Goal: Task Accomplishment & Management: Manage account settings

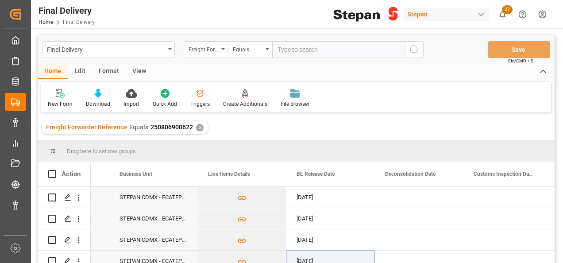
click at [199, 126] on div "✕" at bounding box center [200, 128] width 8 height 8
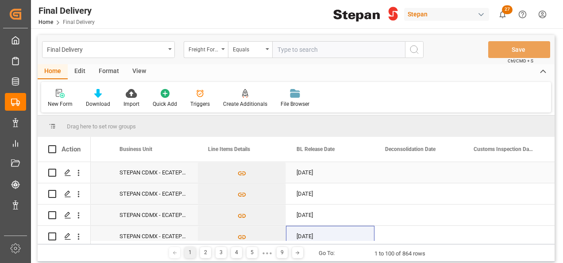
click at [438, 163] on div "Press SPACE to select this row." at bounding box center [418, 172] width 89 height 21
click at [222, 45] on div "Freight Forwarder Reference" at bounding box center [206, 49] width 44 height 17
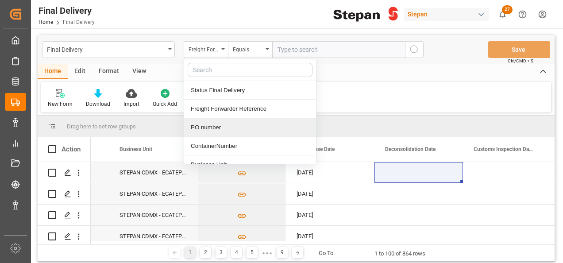
click at [201, 124] on div "PO number" at bounding box center [250, 127] width 132 height 19
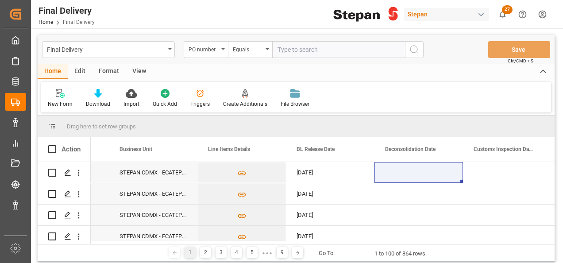
click at [292, 50] on input "text" at bounding box center [338, 49] width 133 height 17
paste input "4501468584"
type input "4501468584"
click at [419, 46] on icon "search button" at bounding box center [414, 49] width 11 height 11
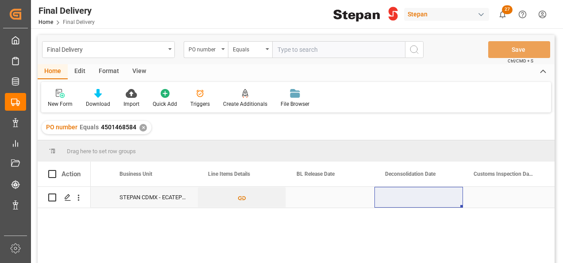
click at [411, 200] on div "Press SPACE to select this row." at bounding box center [418, 197] width 89 height 21
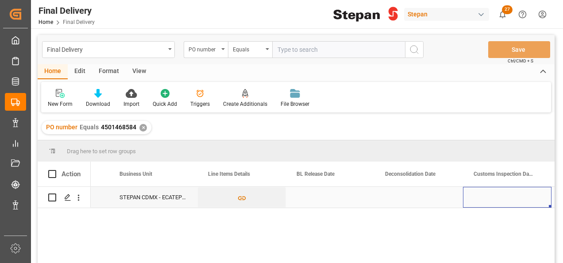
scroll to position [0, 425]
click at [479, 197] on div "Press SPACE to select this row." at bounding box center [507, 197] width 89 height 21
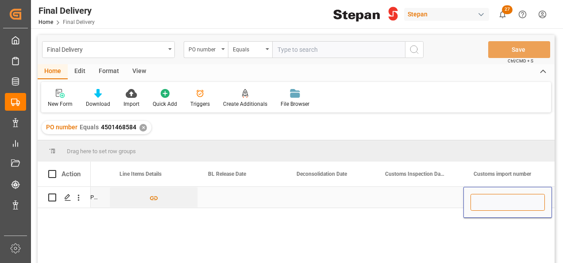
click at [479, 197] on input "Press SPACE to select this row." at bounding box center [508, 202] width 74 height 17
paste input "25 43 1742 5002451"
type input "25 43 1742 5002451"
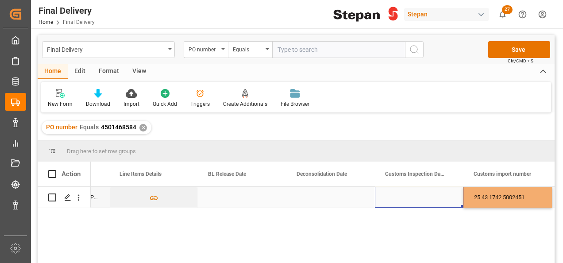
click at [411, 193] on div "Press SPACE to select this row." at bounding box center [419, 197] width 89 height 21
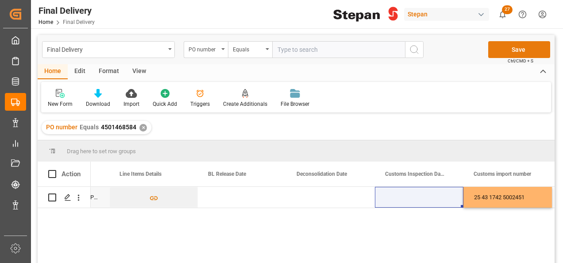
click at [518, 46] on button "Save" at bounding box center [519, 49] width 62 height 17
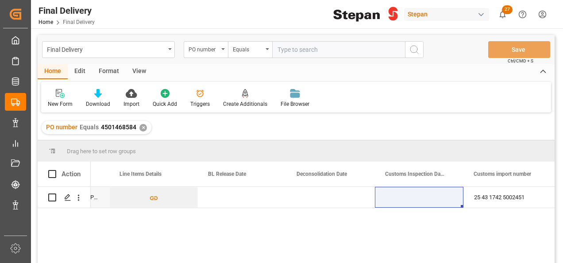
click at [252, 229] on div "MRKU0736612 STEPAN CDMX - ECATEPEC 25 43 1742 5002451" at bounding box center [323, 228] width 464 height 82
click at [141, 124] on div "✕" at bounding box center [143, 128] width 8 height 8
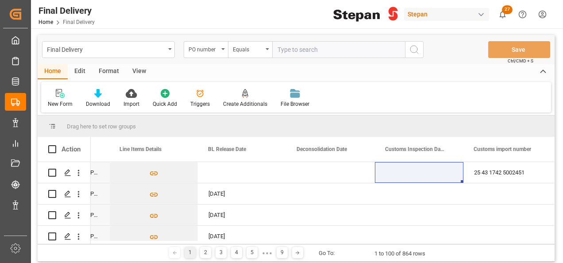
scroll to position [0, 425]
click at [293, 48] on input "text" at bounding box center [338, 49] width 133 height 17
paste input "4501468583"
type input "4501468583"
click at [416, 47] on icon "search button" at bounding box center [414, 49] width 11 height 11
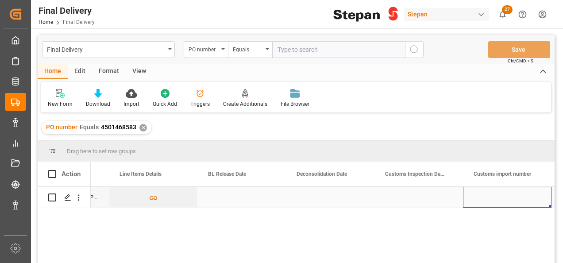
click at [494, 199] on div "Press SPACE to select this row." at bounding box center [507, 197] width 89 height 21
type input "25 43 1742 5002453"
click at [433, 195] on div "Press SPACE to select this row." at bounding box center [418, 197] width 89 height 21
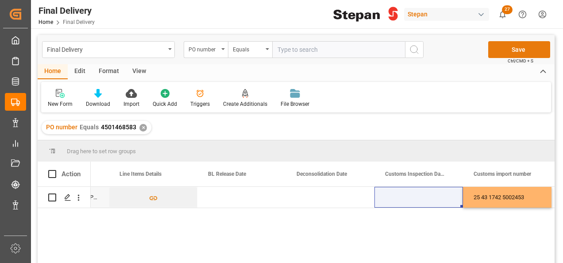
click at [512, 49] on button "Save" at bounding box center [519, 49] width 62 height 17
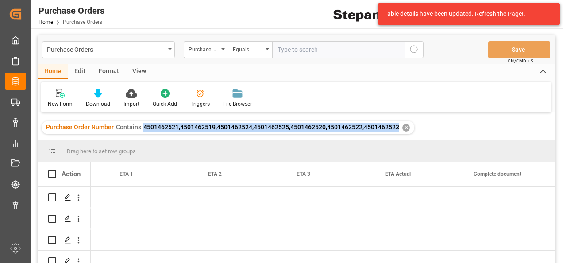
scroll to position [0, 1221]
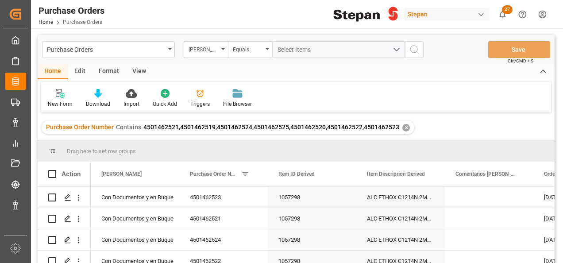
click at [402, 127] on div "✕" at bounding box center [406, 128] width 8 height 8
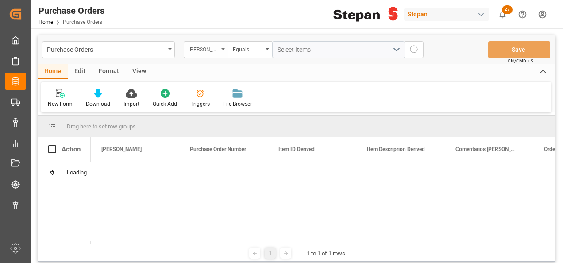
click at [224, 50] on icon "open menu" at bounding box center [223, 49] width 4 height 2
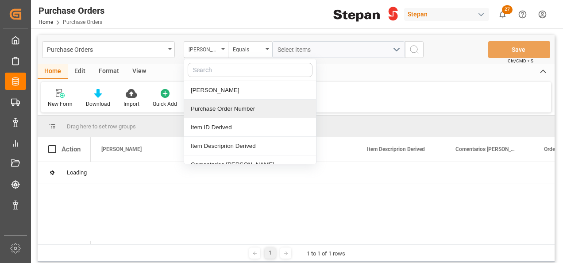
click at [226, 108] on div "Purchase Order Number" at bounding box center [250, 109] width 132 height 19
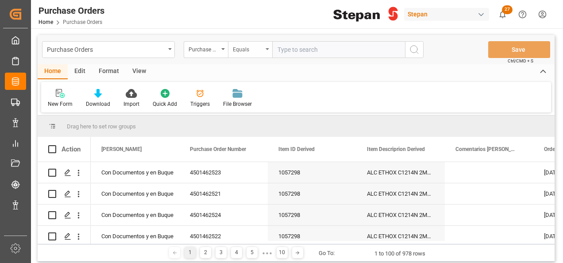
click at [266, 49] on icon "open menu" at bounding box center [268, 49] width 4 height 2
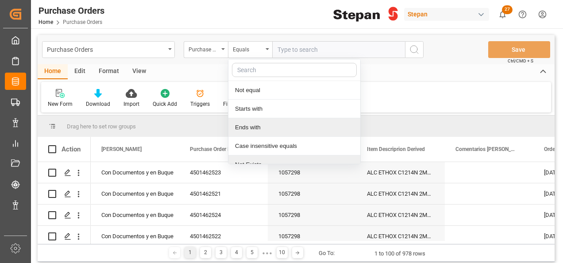
scroll to position [65, 0]
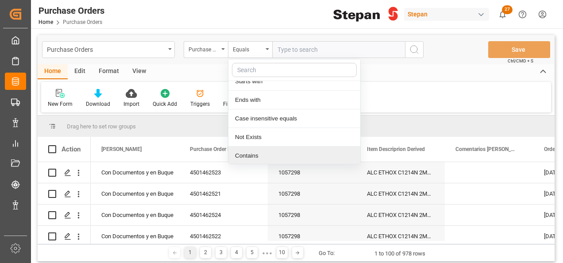
click at [244, 152] on div "Contains" at bounding box center [294, 156] width 132 height 19
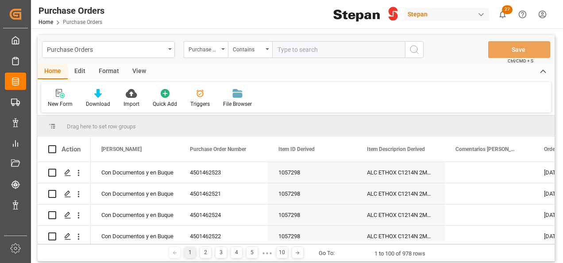
click at [297, 53] on input "text" at bounding box center [338, 49] width 133 height 17
paste input "4501451545,4501451546"
type input "4501451545,4501451546"
click at [414, 50] on icon "search button" at bounding box center [414, 49] width 11 height 11
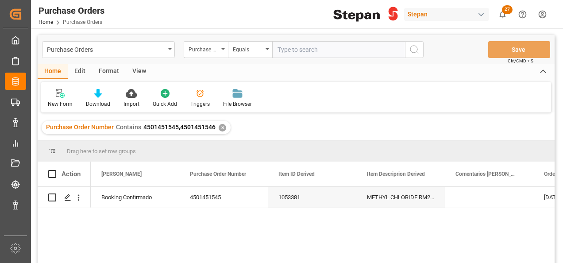
click at [219, 124] on div "✕" at bounding box center [223, 128] width 8 height 8
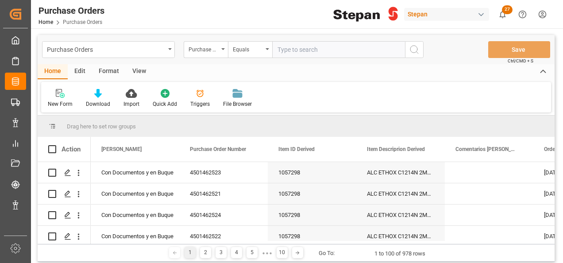
click at [287, 50] on input "text" at bounding box center [338, 49] width 133 height 17
click at [264, 46] on div "Equals" at bounding box center [250, 49] width 44 height 17
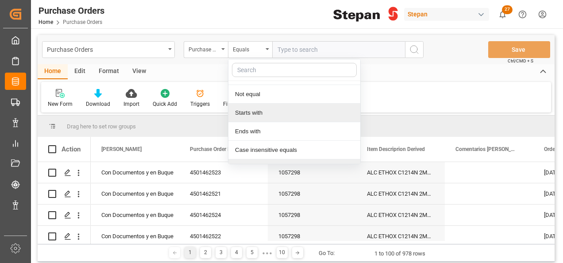
scroll to position [65, 0]
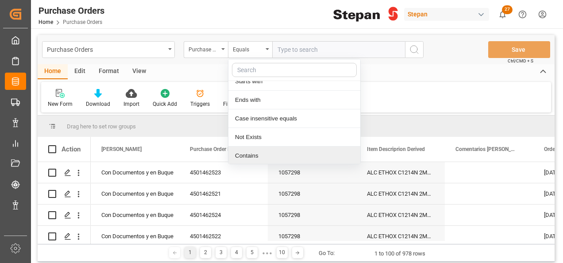
click at [247, 152] on div "Contains" at bounding box center [294, 156] width 132 height 19
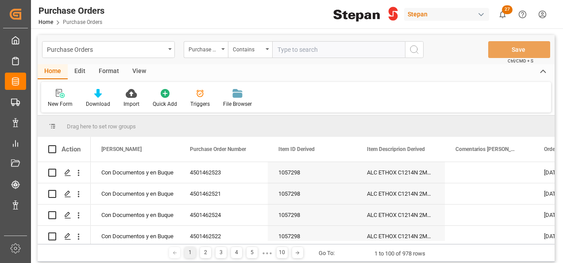
paste input "4501451545,4501451546"
click at [278, 50] on input "4501451545,4501451546" at bounding box center [338, 49] width 133 height 17
type input "4501451545,4501451546"
click at [413, 48] on icon "search button" at bounding box center [414, 49] width 11 height 11
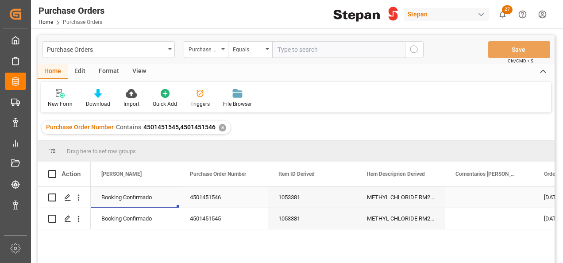
click at [141, 199] on div "Booking Confirmado" at bounding box center [134, 197] width 67 height 20
click at [160, 200] on icon "open menu" at bounding box center [163, 202] width 11 height 11
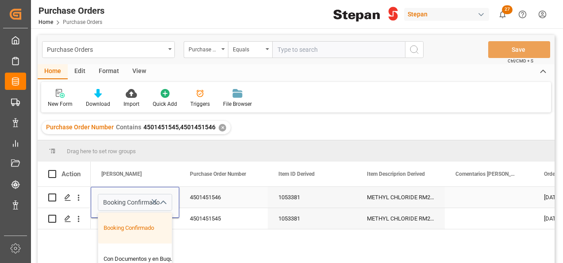
scroll to position [44, 0]
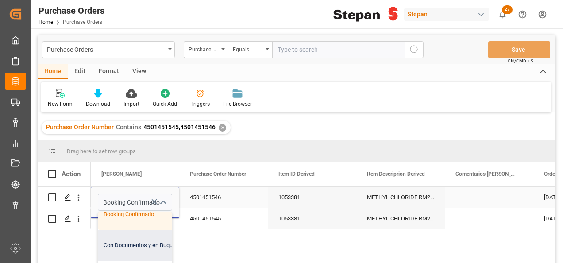
click at [124, 250] on div "Con Documentos y en Buque" at bounding box center [143, 245] width 91 height 31
type input "Con Documentos y en Buque"
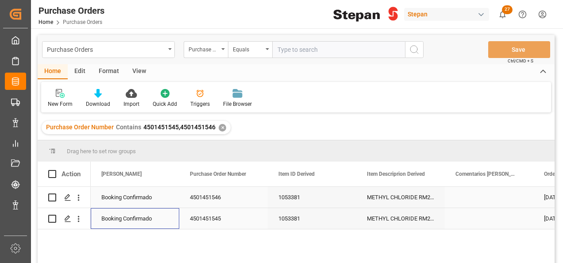
click at [128, 223] on div "Booking Confirmado" at bounding box center [134, 218] width 67 height 20
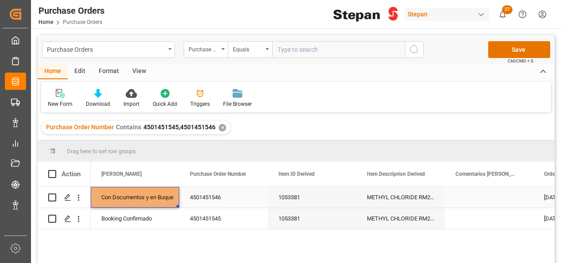
click at [136, 197] on div "Con Documentos y en Buque" at bounding box center [134, 197] width 67 height 20
drag, startPoint x: 178, startPoint y: 205, endPoint x: 174, endPoint y: 216, distance: 11.9
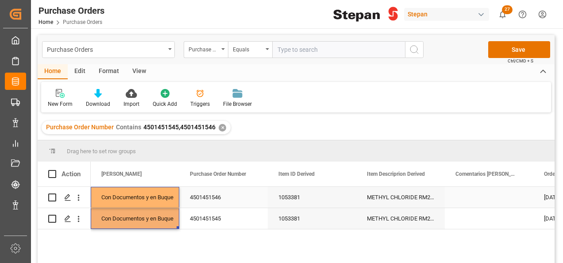
click at [205, 198] on div "4501451546" at bounding box center [223, 197] width 89 height 21
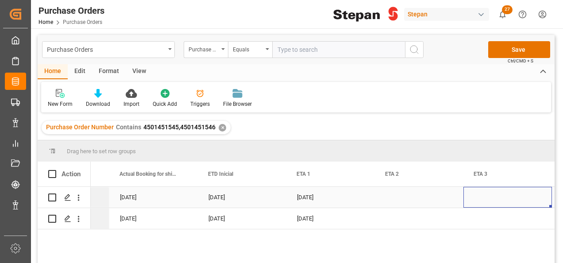
scroll to position [0, 1133]
click at [483, 199] on div "Press SPACE to select this row." at bounding box center [507, 197] width 89 height 21
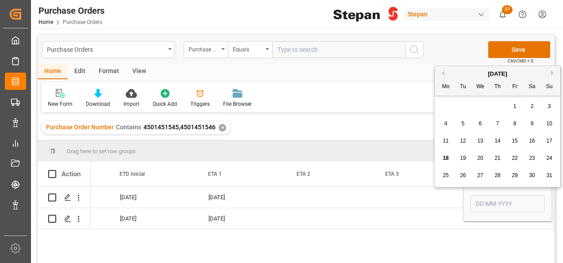
click at [552, 73] on button "Next Month" at bounding box center [553, 72] width 5 height 5
click at [499, 105] on div "4" at bounding box center [497, 106] width 11 height 11
type input "04-09-2025"
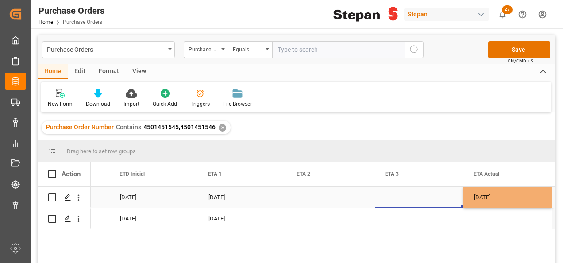
click at [443, 198] on div "Press SPACE to select this row." at bounding box center [419, 197] width 89 height 21
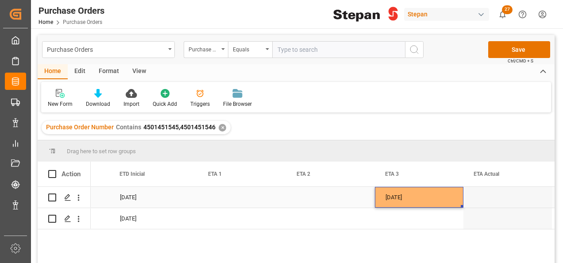
scroll to position [0, 1221]
click at [443, 198] on div "04-09-2025" at bounding box center [419, 197] width 89 height 21
drag, startPoint x: 462, startPoint y: 206, endPoint x: 452, endPoint y: 222, distance: 18.7
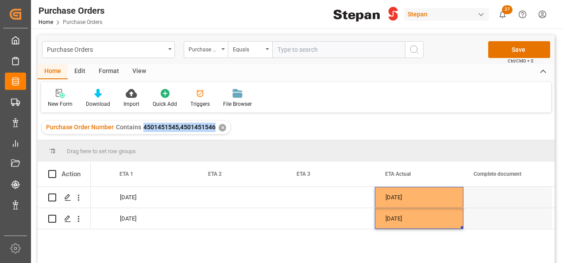
drag, startPoint x: 142, startPoint y: 127, endPoint x: 214, endPoint y: 135, distance: 72.6
click at [214, 135] on div "Purchase Order Number Contains 4501451545,4501451546 ✕" at bounding box center [296, 127] width 517 height 25
copy span "4501451545,4501451546"
click at [519, 49] on button "Save" at bounding box center [519, 49] width 62 height 17
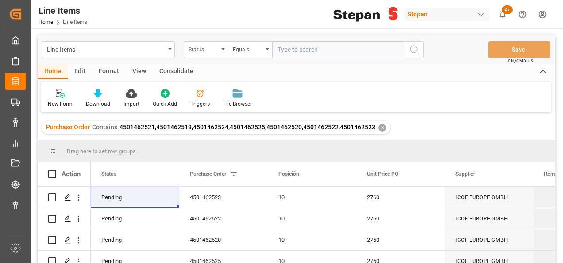
click at [382, 127] on div "✕" at bounding box center [382, 128] width 8 height 8
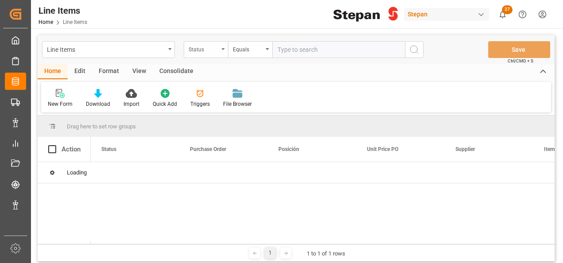
click at [222, 50] on icon "open menu" at bounding box center [223, 49] width 4 height 2
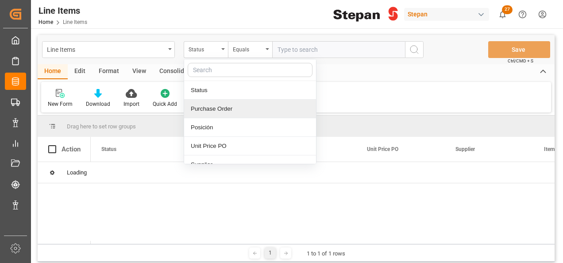
click at [213, 113] on div "Purchase Order" at bounding box center [250, 109] width 132 height 19
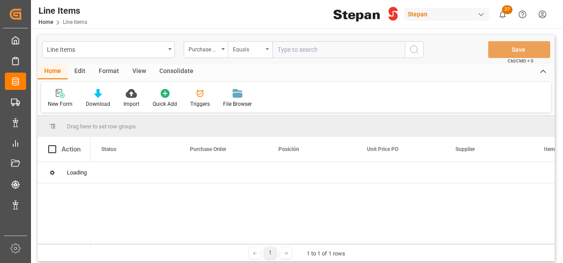
click at [263, 45] on div "Equals" at bounding box center [250, 49] width 44 height 17
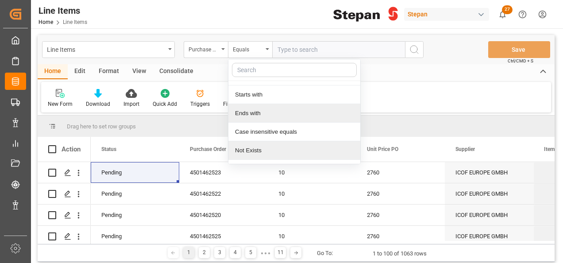
scroll to position [65, 0]
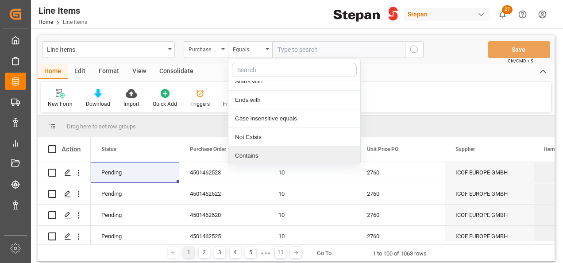
click at [250, 156] on div "Contains" at bounding box center [294, 156] width 132 height 19
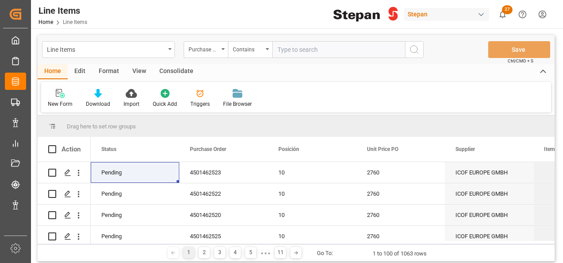
paste input "4501451545,4501451546"
type input "4501451545,4501451546"
click at [417, 52] on line "search button" at bounding box center [418, 53] width 2 height 2
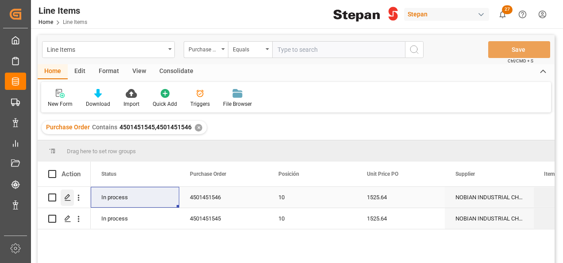
click at [66, 199] on polygon "Press SPACE to select this row." at bounding box center [67, 197] width 4 height 4
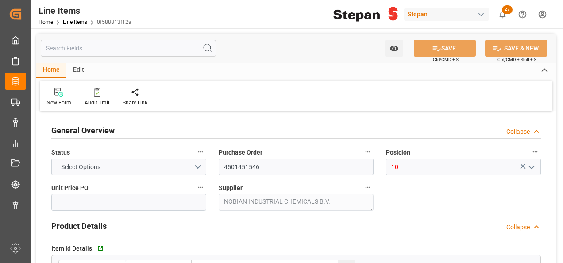
type input "1525.64"
type input "12352101"
type input "18000"
type input "[DATE] 20:18"
type input "[DATE] 19:06"
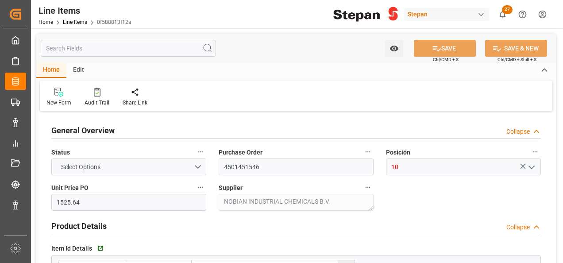
type input "[DATE]"
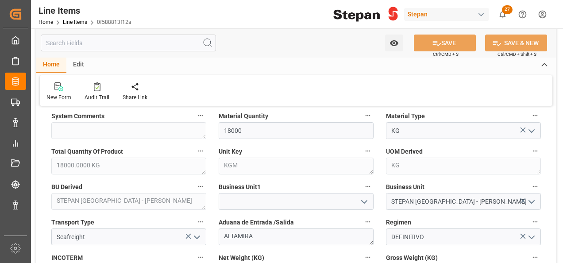
scroll to position [310, 0]
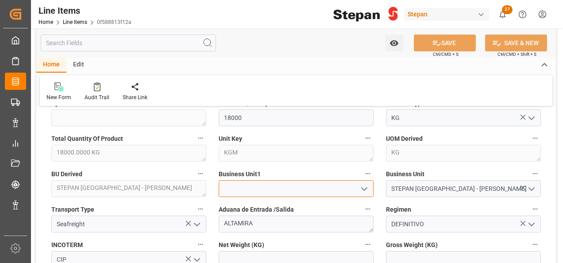
click at [284, 196] on input at bounding box center [296, 188] width 155 height 17
click at [360, 182] on button "open menu" at bounding box center [363, 189] width 13 height 14
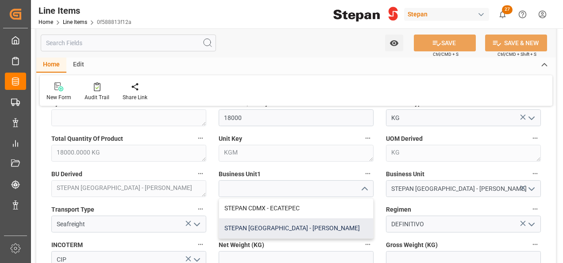
click at [267, 226] on div "STEPAN [GEOGRAPHIC_DATA] - [PERSON_NAME]" at bounding box center [296, 228] width 154 height 20
type input "STEPAN [GEOGRAPHIC_DATA] - [PERSON_NAME]"
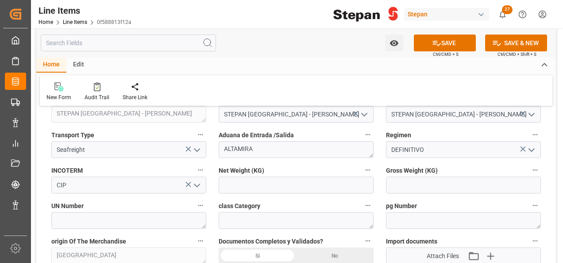
scroll to position [398, 0]
